Goal: Obtain resource: Obtain resource

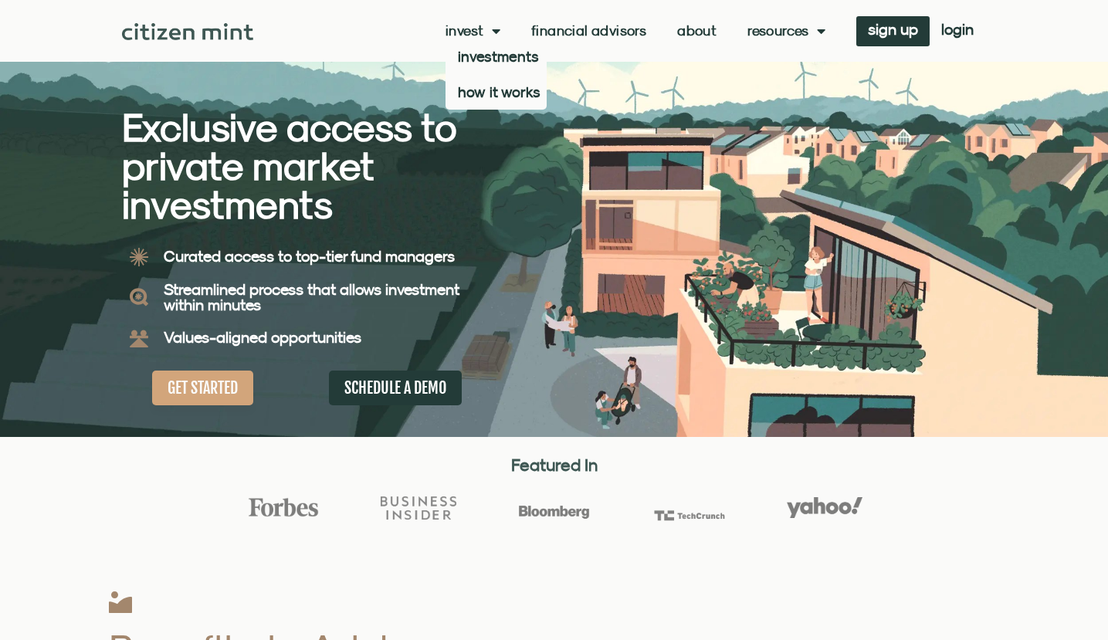
click at [477, 32] on link "Invest" at bounding box center [473, 30] width 55 height 15
click at [490, 49] on link "investments" at bounding box center [496, 57] width 101 height 36
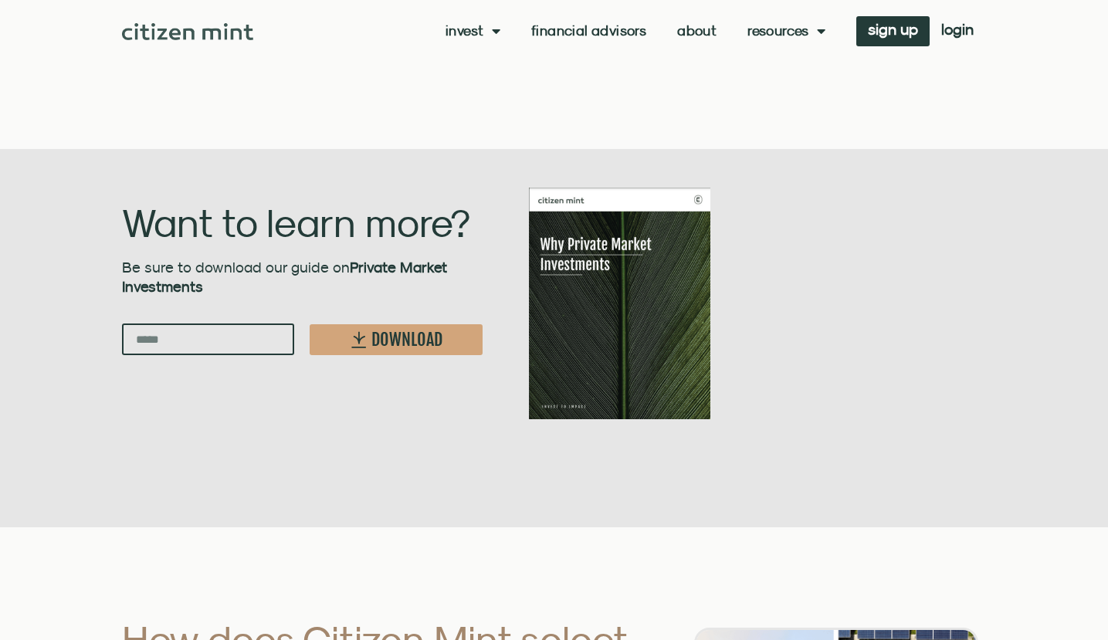
scroll to position [2394, 0]
click at [246, 323] on input "Email" at bounding box center [208, 339] width 173 height 32
type input "**********"
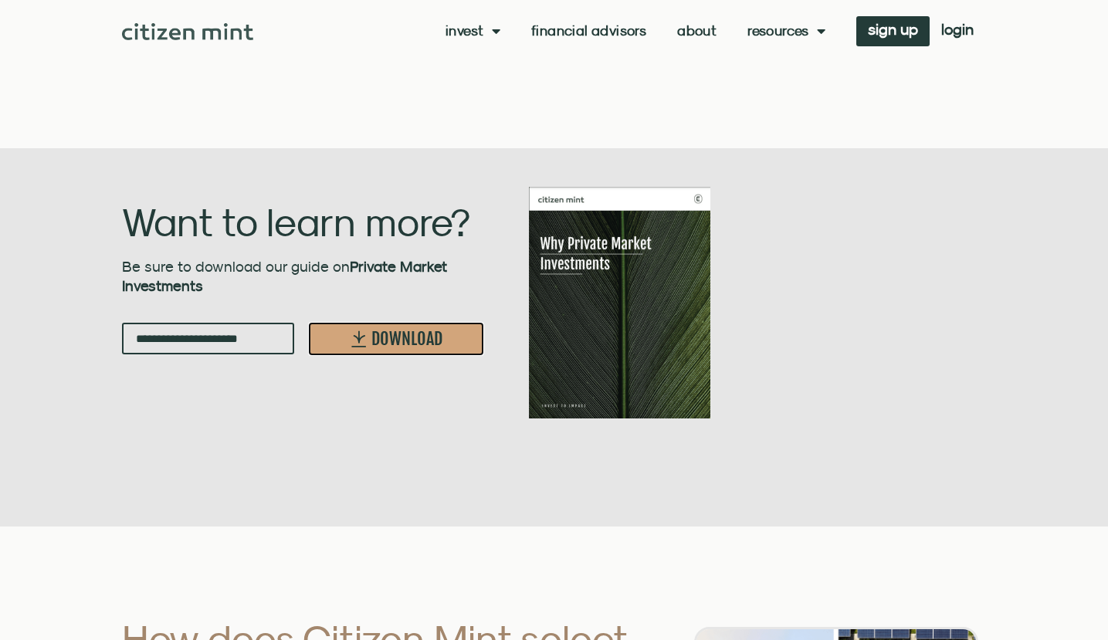
click at [416, 331] on span "DOWNLOAD" at bounding box center [406, 339] width 71 height 17
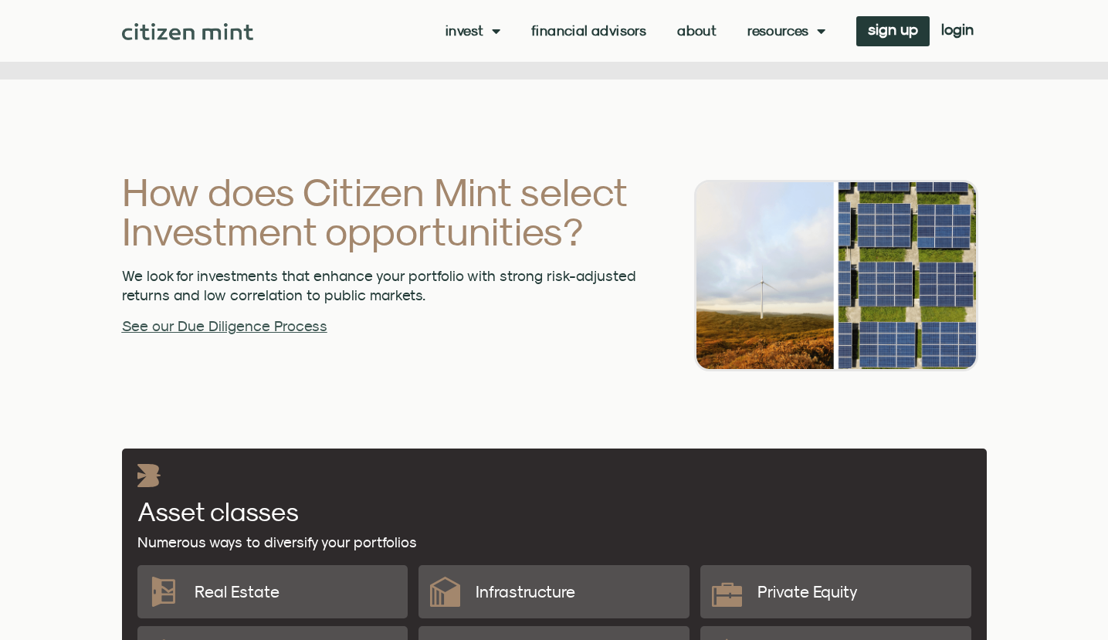
scroll to position [2857, 0]
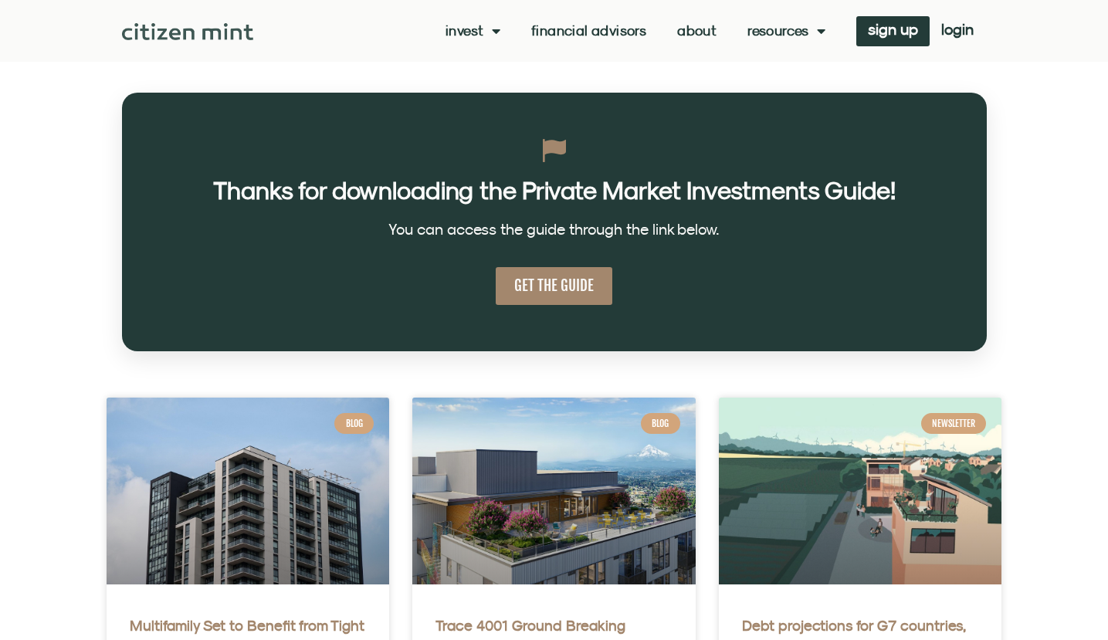
click at [572, 290] on span "GET THE GUIDE" at bounding box center [554, 285] width 80 height 19
click at [487, 32] on span "Menu" at bounding box center [492, 30] width 16 height 29
click at [471, 25] on link "Invest" at bounding box center [473, 30] width 55 height 15
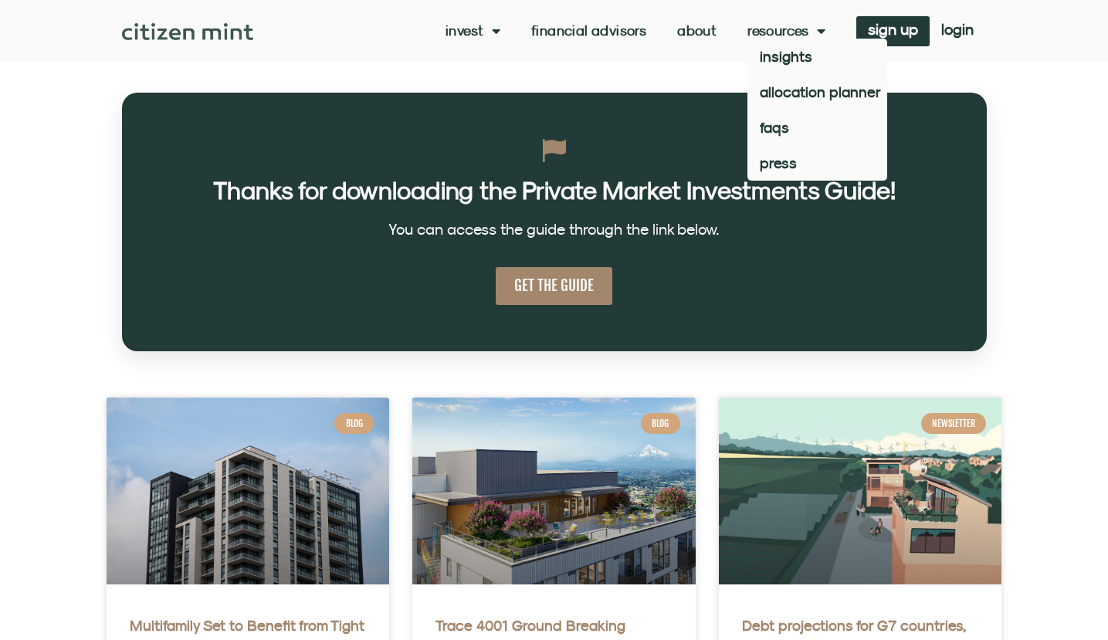
click at [816, 30] on span "Menu" at bounding box center [817, 30] width 16 height 29
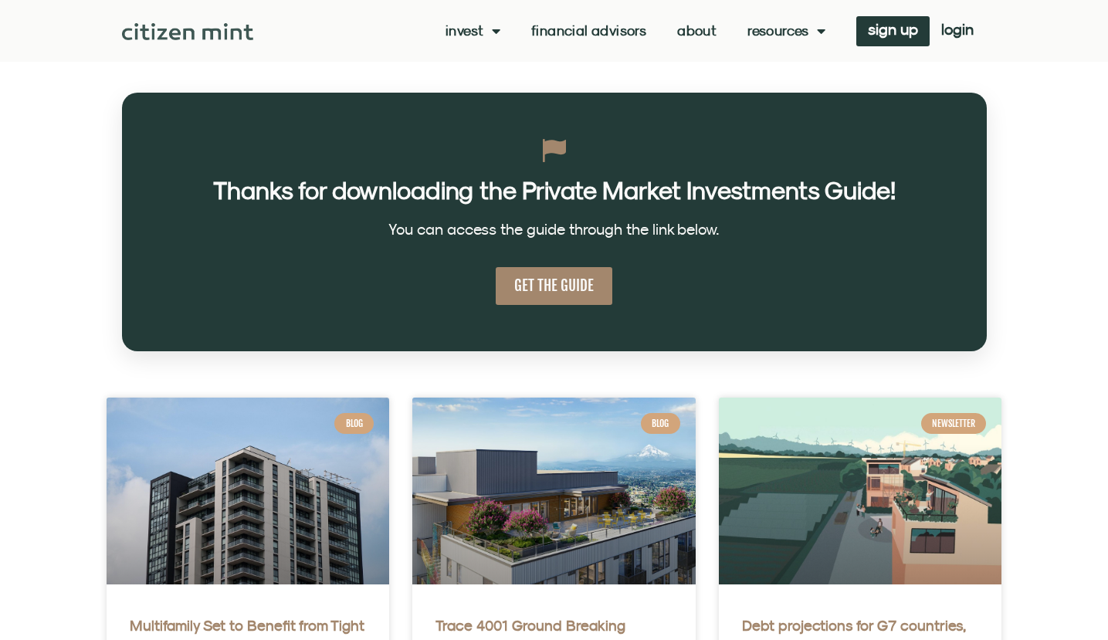
click at [816, 30] on span "Menu" at bounding box center [817, 30] width 16 height 29
click at [697, 30] on link "About" at bounding box center [696, 30] width 39 height 15
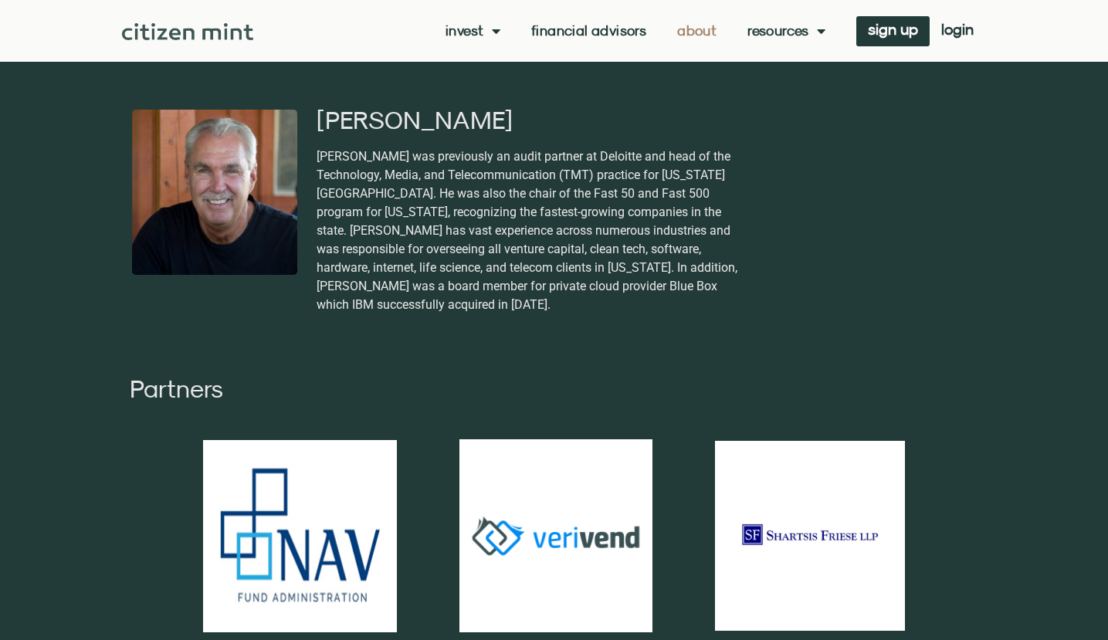
scroll to position [3012, 0]
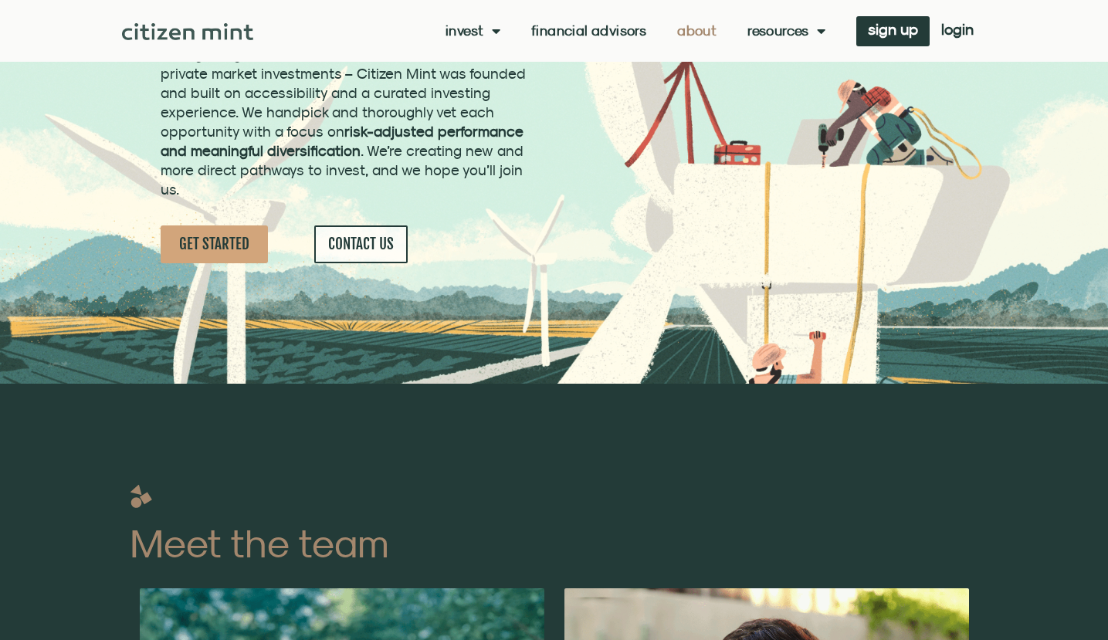
click at [484, 29] on span "Menu" at bounding box center [492, 30] width 16 height 29
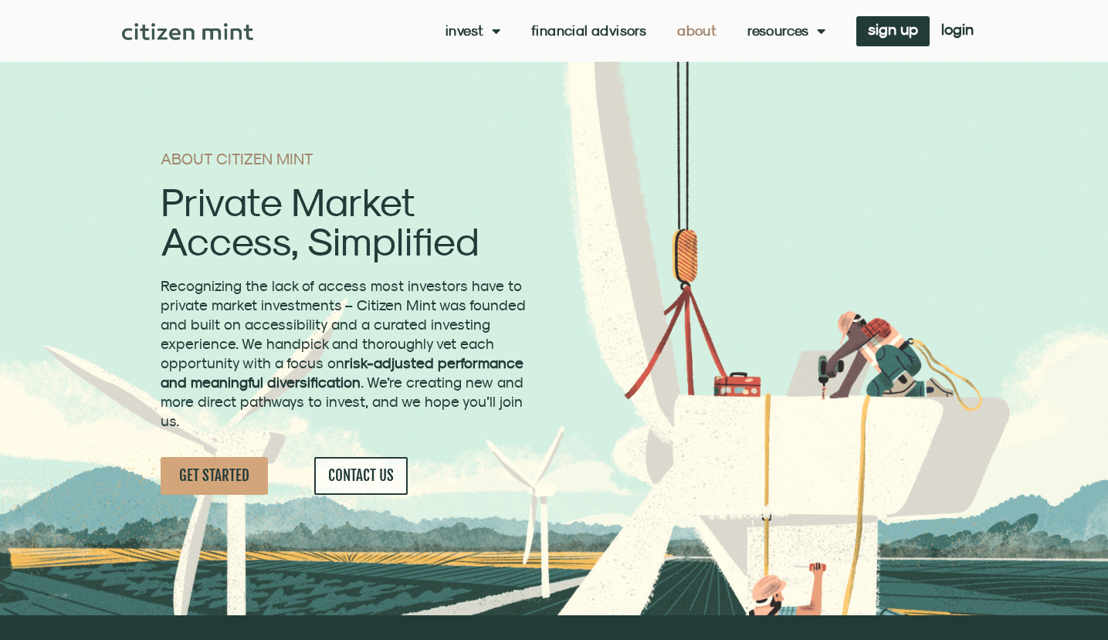
click at [485, 31] on span "Menu" at bounding box center [492, 30] width 16 height 29
click at [485, 92] on link "how it works" at bounding box center [496, 92] width 101 height 36
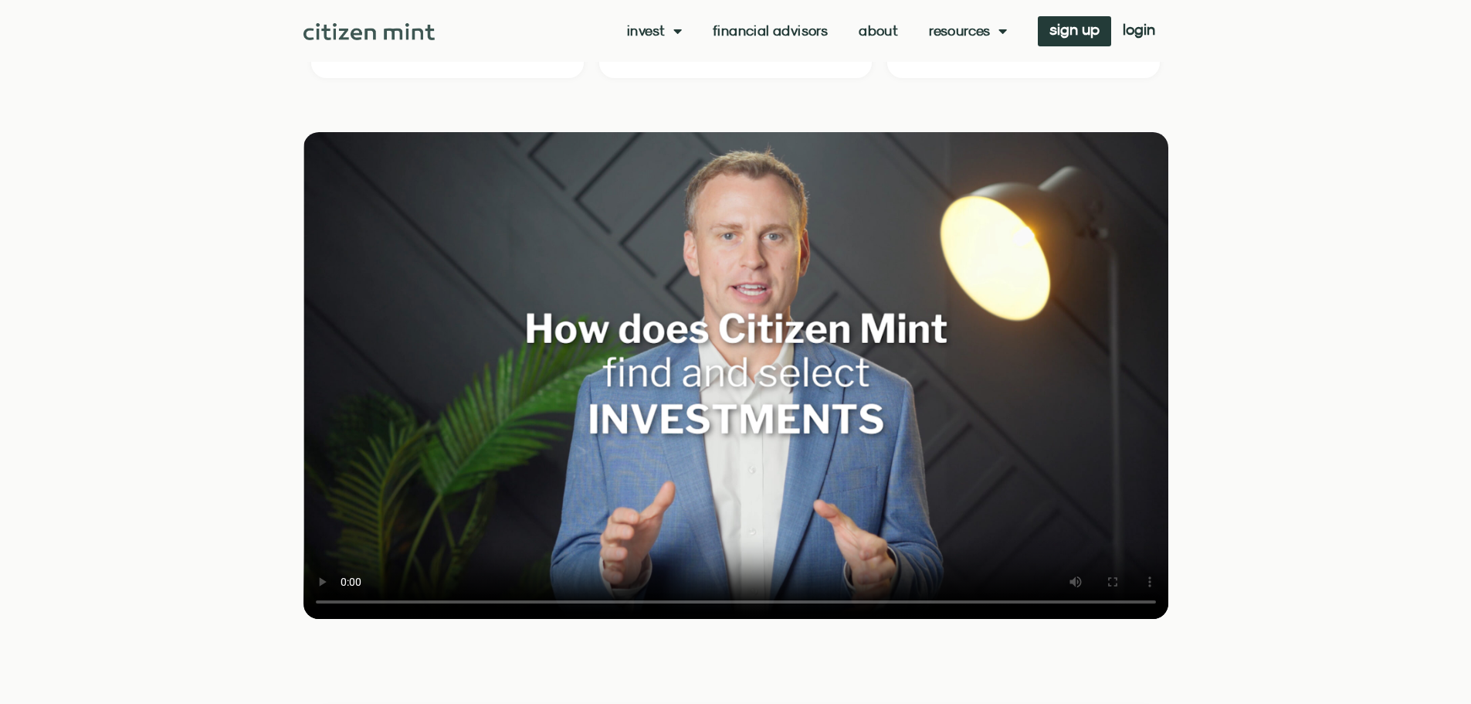
scroll to position [1931, 0]
